Goal: Task Accomplishment & Management: Manage account settings

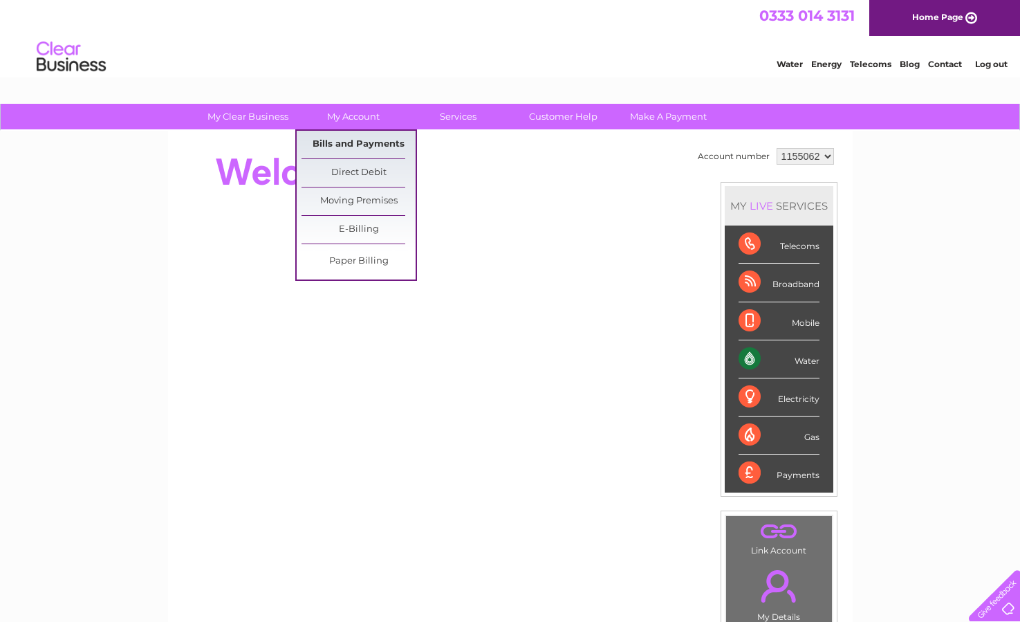
click at [355, 147] on link "Bills and Payments" at bounding box center [359, 145] width 114 height 28
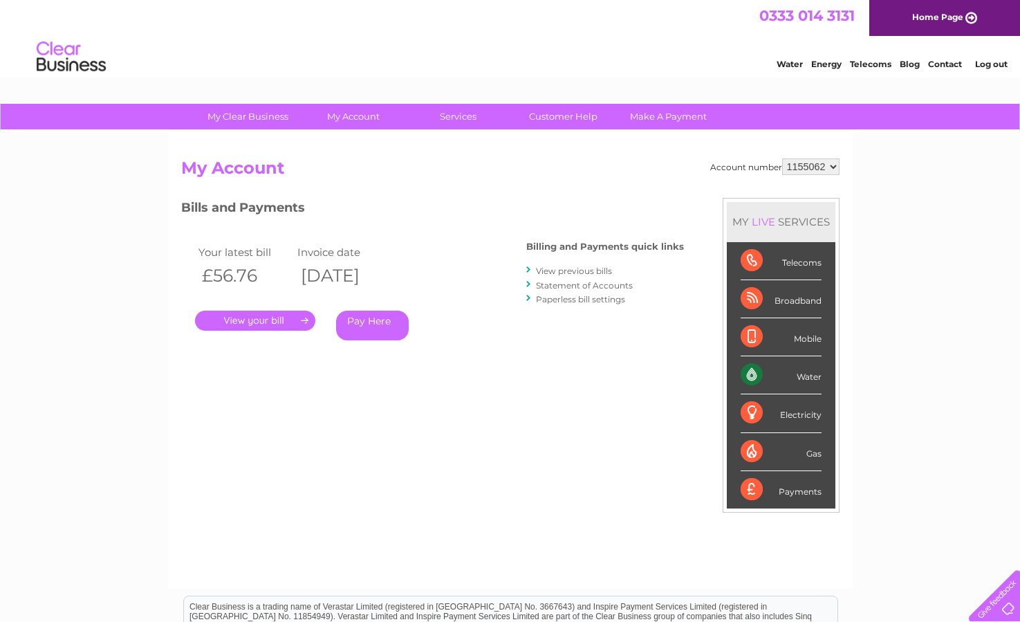
click at [282, 326] on link "." at bounding box center [255, 321] width 120 height 20
